Goal: Task Accomplishment & Management: Use online tool/utility

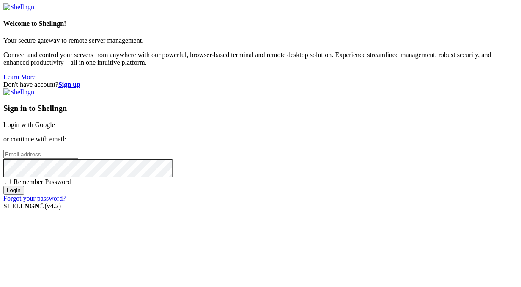
click at [78, 150] on input "email" at bounding box center [40, 154] width 75 height 9
click at [55, 121] on link "Login with Google" at bounding box center [29, 124] width 52 height 7
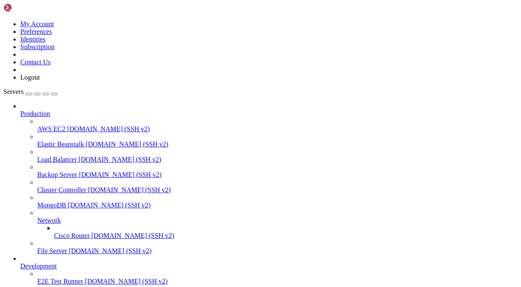
scroll to position [122, 0]
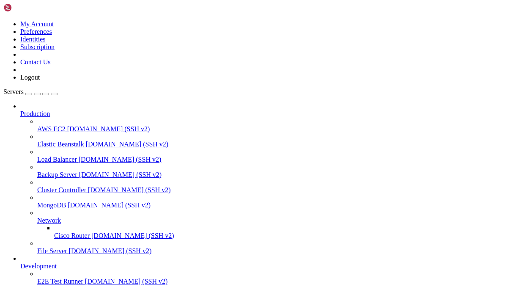
type input "/home/admin"
click at [29, 94] on div "button" at bounding box center [29, 94] width 0 height 0
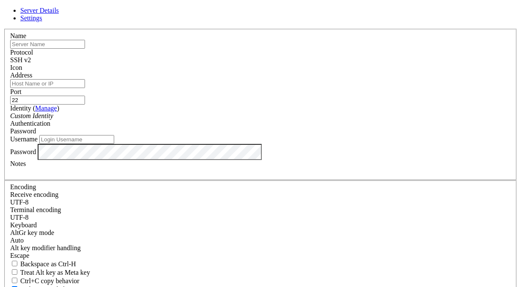
click at [32, 79] on label "Address" at bounding box center [21, 75] width 22 height 7
click at [85, 81] on input "Address" at bounding box center [47, 83] width 75 height 9
click at [85, 49] on input "text" at bounding box center [47, 44] width 75 height 9
type input "freelance"
click at [85, 88] on input "Address" at bounding box center [47, 83] width 75 height 9
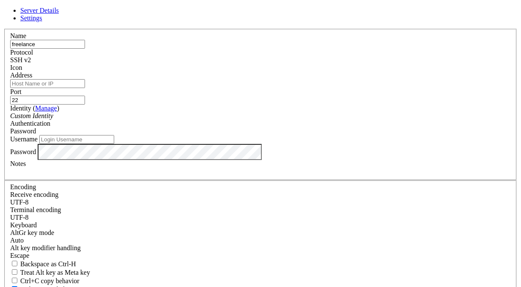
paste input "[TECHNICAL_ID]"
type input "[TECHNICAL_ID]"
click at [114, 144] on input "Username" at bounding box center [76, 139] width 75 height 9
type input "root"
click at [383, 228] on div "Name freelance Protocol SSH v2 Icon Address [TECHNICAL_ID] ( Manage )" at bounding box center [260, 184] width 515 height 311
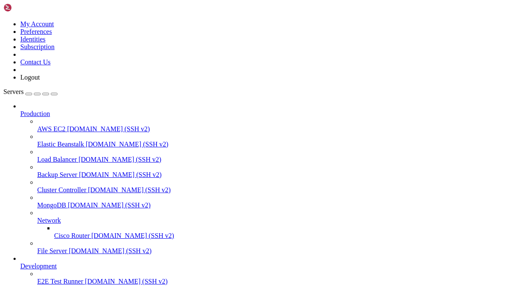
scroll to position [0, 0]
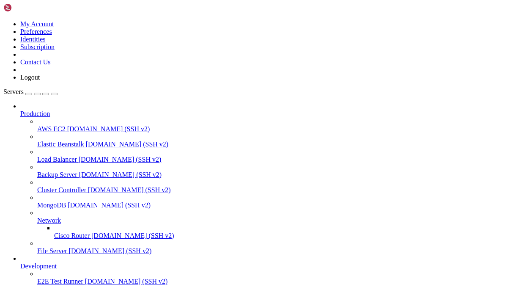
scroll to position [273, 0]
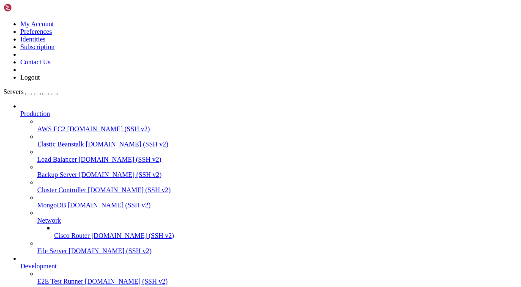
type input "/var"
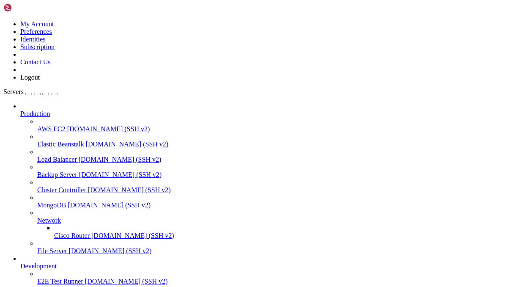
scroll to position [0, 0]
type input "/home/admin"
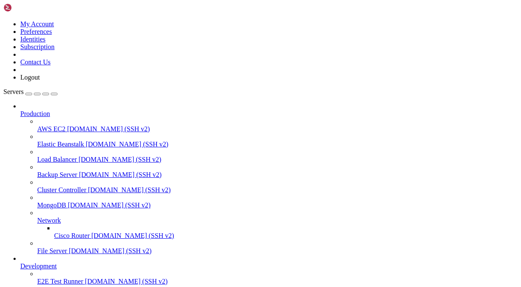
drag, startPoint x: 34, startPoint y: 777, endPoint x: 37, endPoint y: 772, distance: 5.9
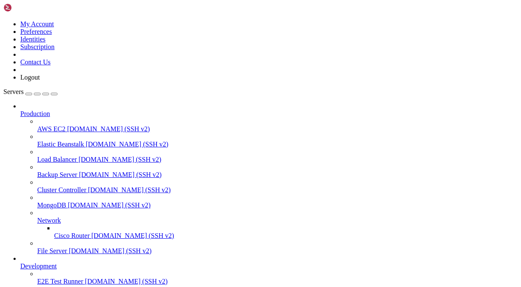
drag, startPoint x: 101, startPoint y: 708, endPoint x: 109, endPoint y: 695, distance: 15.4
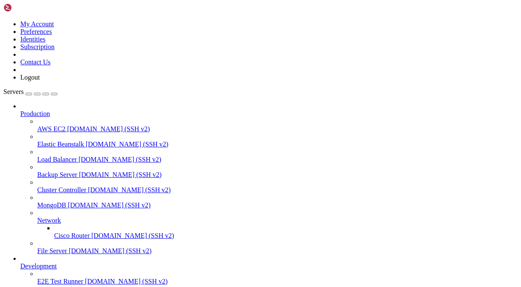
type input "/"
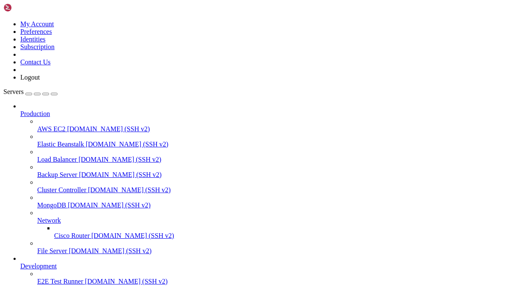
type input "/home/admin"
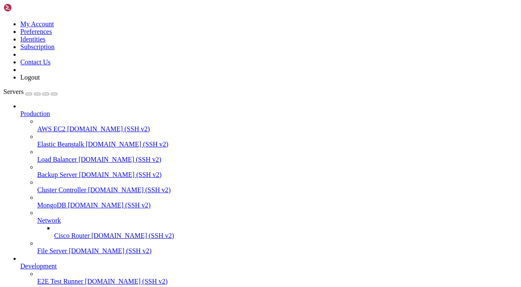
scroll to position [0, 0]
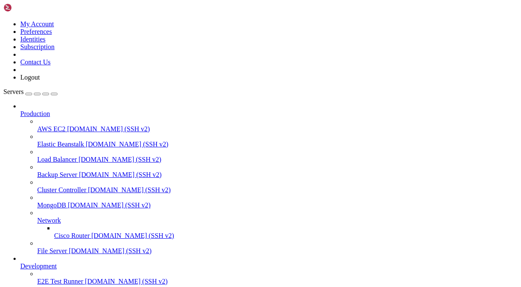
scroll to position [121, 0]
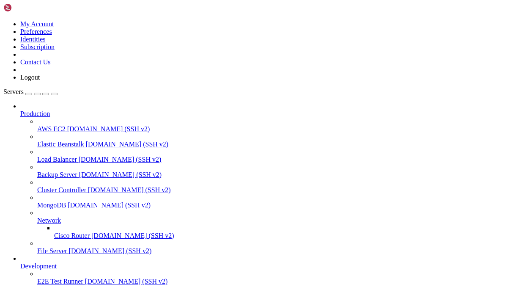
scroll to position [235, 0]
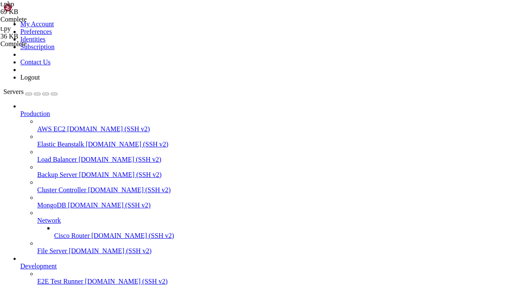
type input "/var"
